Goal: Book appointment/travel/reservation

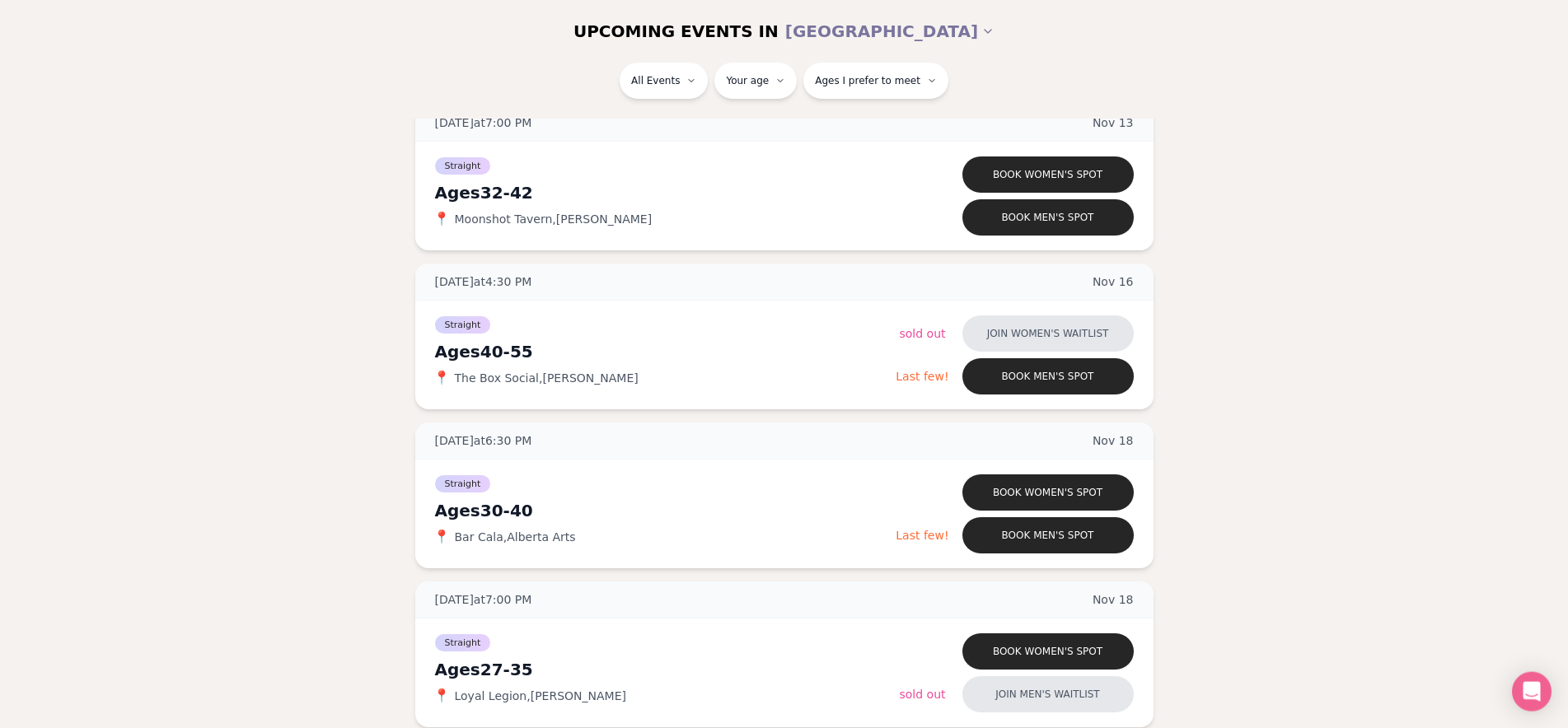
scroll to position [5295, 0]
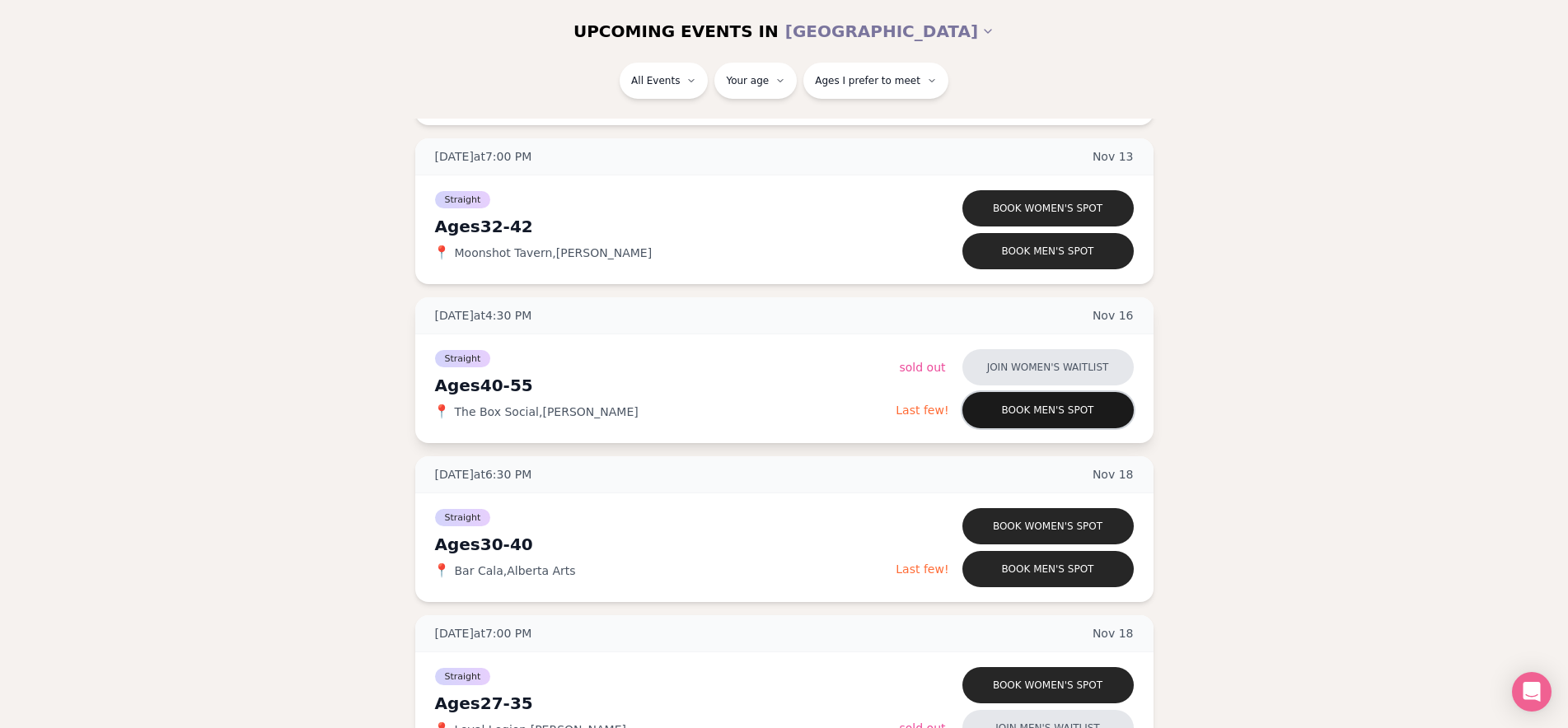
click at [993, 404] on button "Book men's spot" at bounding box center [1048, 410] width 171 height 36
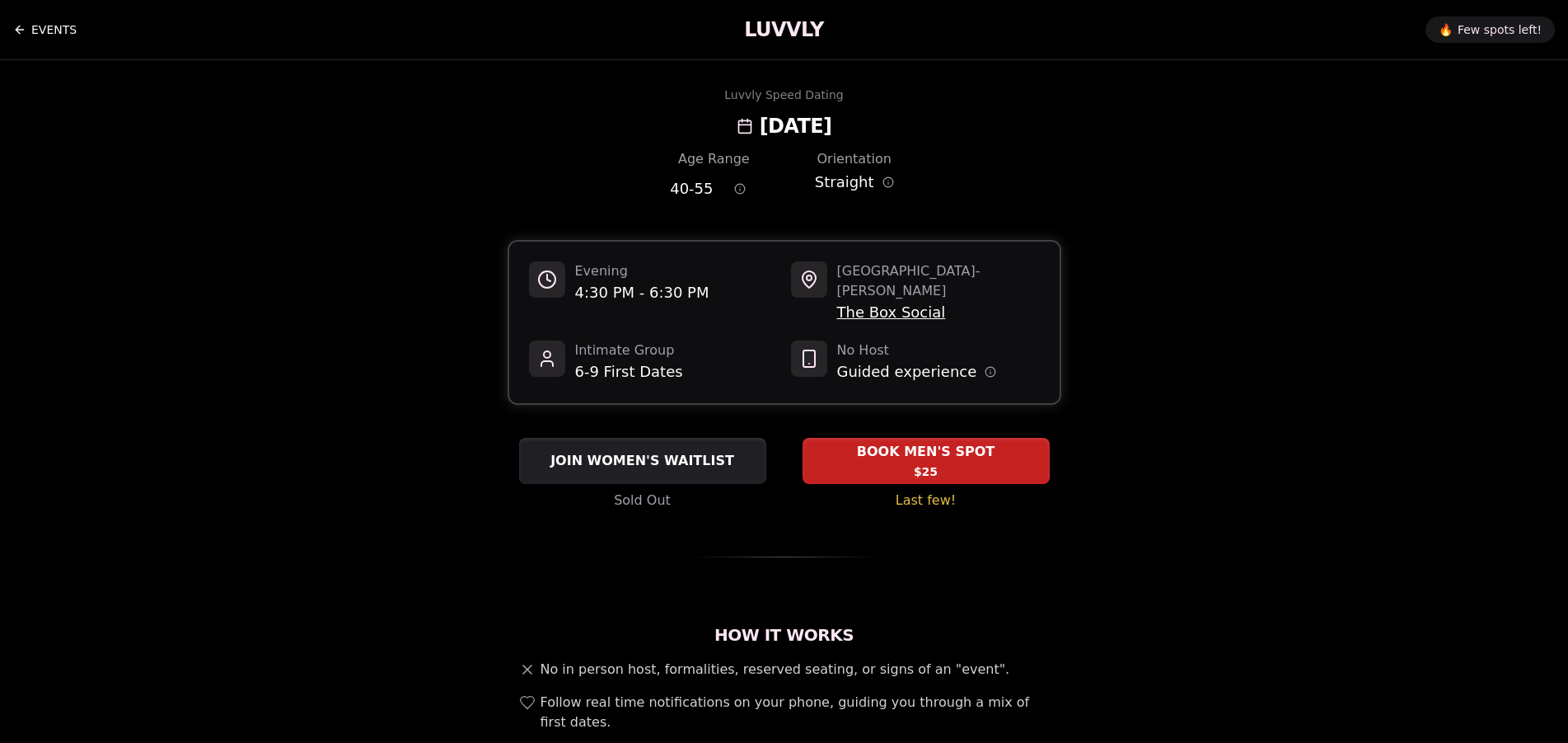
click at [46, 24] on link "EVENTS" at bounding box center [44, 29] width 63 height 32
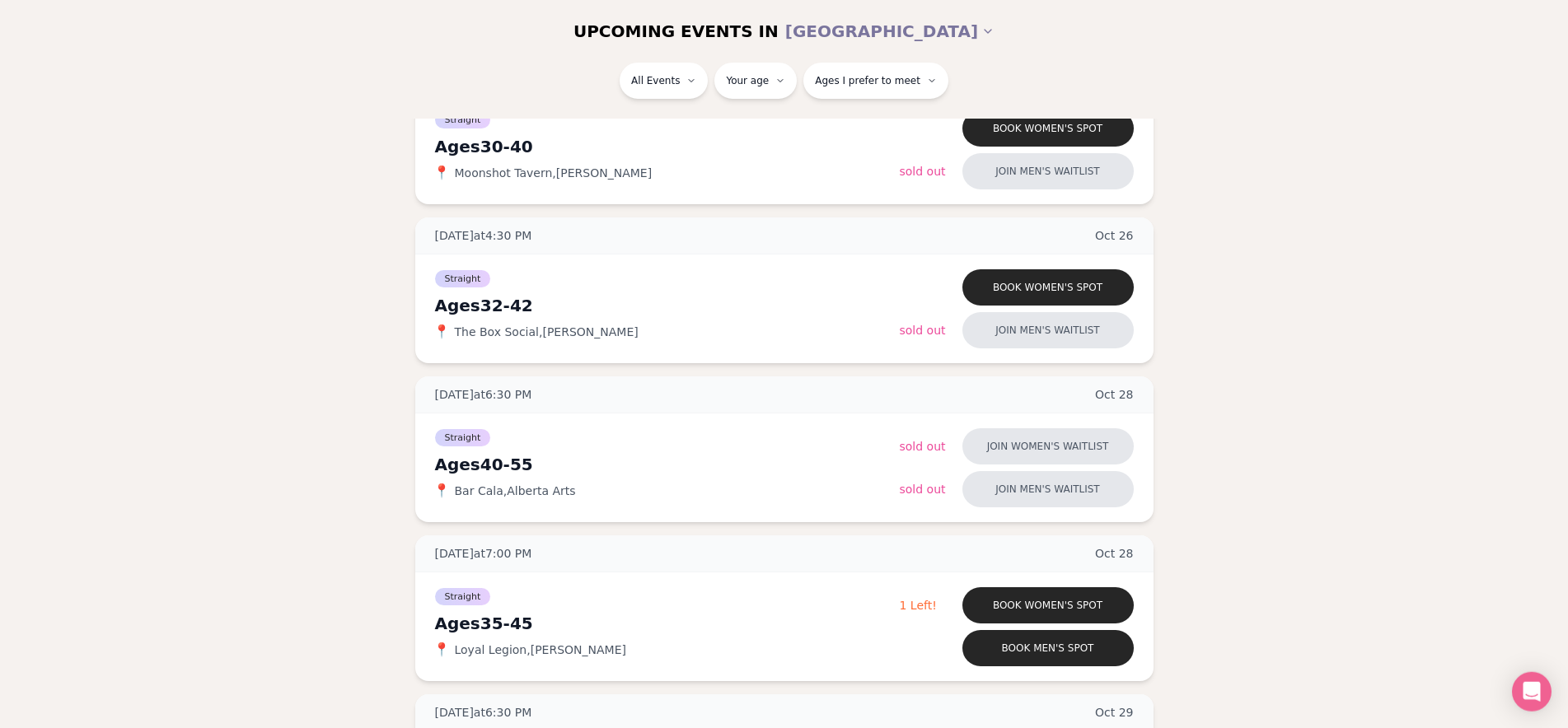
scroll to position [2379, 0]
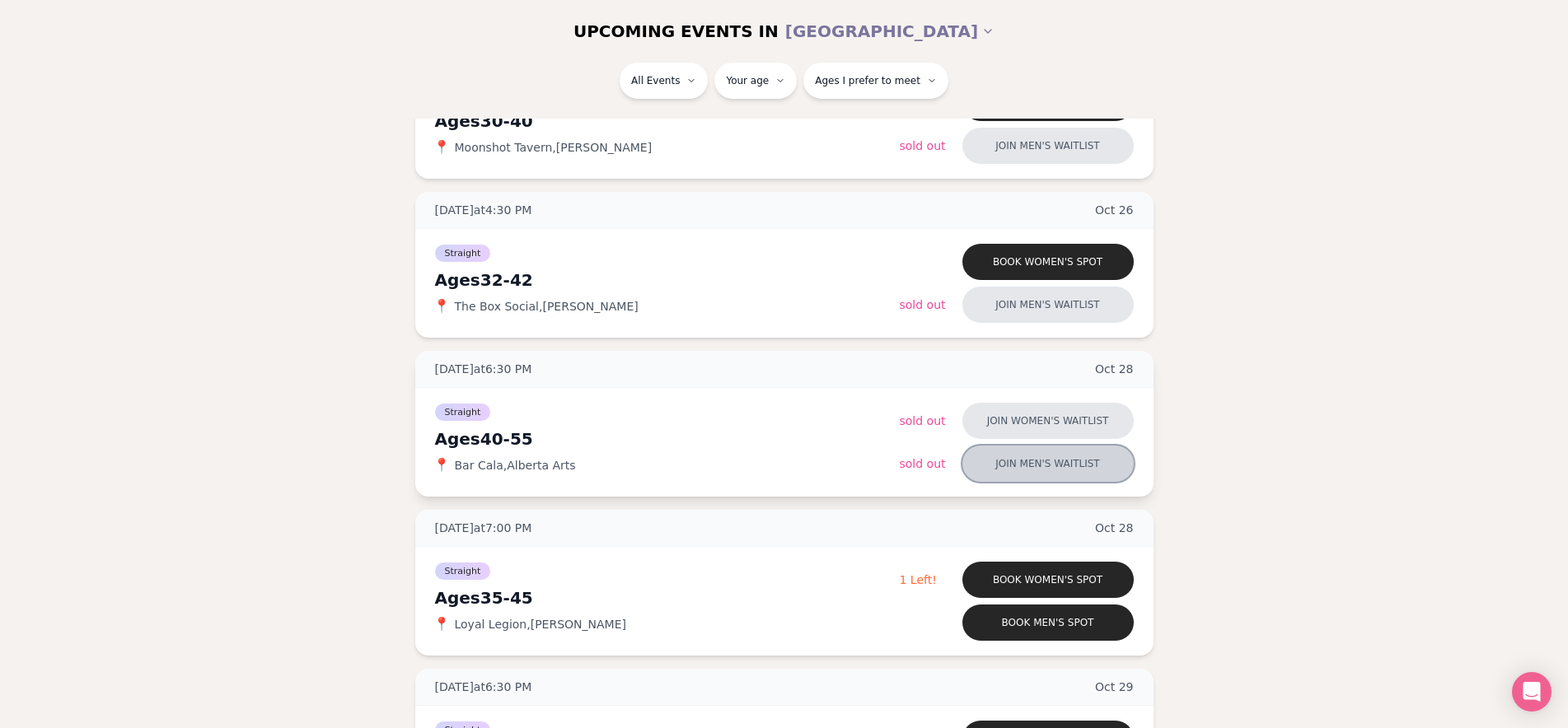
click at [1042, 457] on button "Join men's waitlist" at bounding box center [1048, 463] width 171 height 36
